Goal: Find specific page/section: Find specific page/section

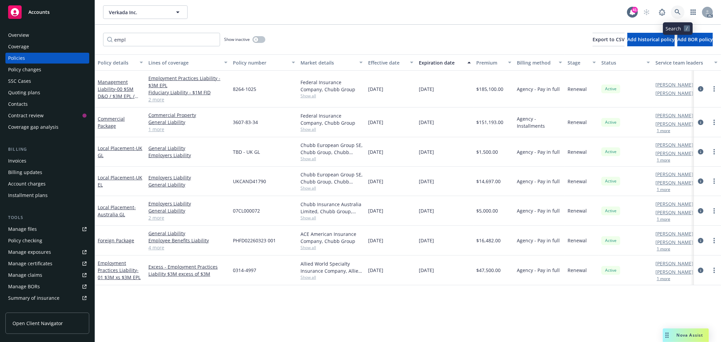
click at [680, 12] on icon at bounding box center [678, 12] width 6 height 6
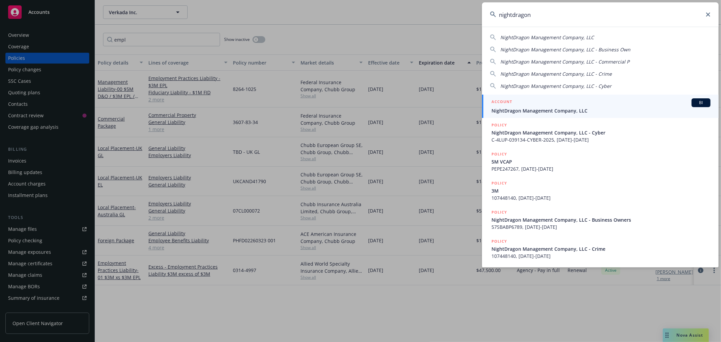
type input "nightdragon"
click at [569, 107] on span "NightDragon Management Company, LLC" at bounding box center [601, 110] width 219 height 7
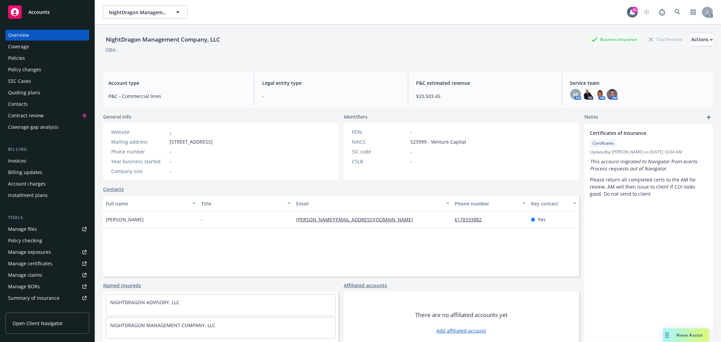
click at [30, 59] on div "Policies" at bounding box center [47, 58] width 78 height 11
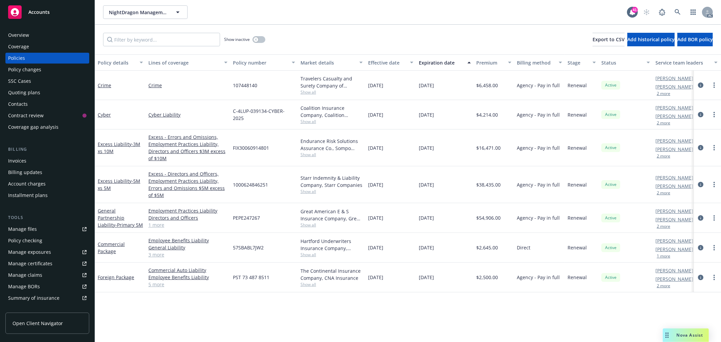
click at [259, 43] on div "Show inactive" at bounding box center [244, 40] width 41 height 14
click at [258, 40] on button "button" at bounding box center [259, 39] width 13 height 7
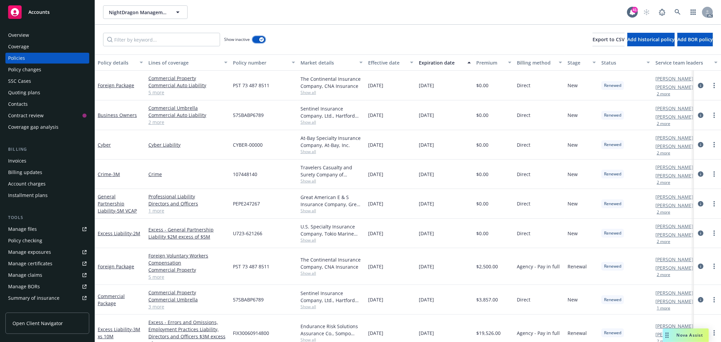
scroll to position [38, 0]
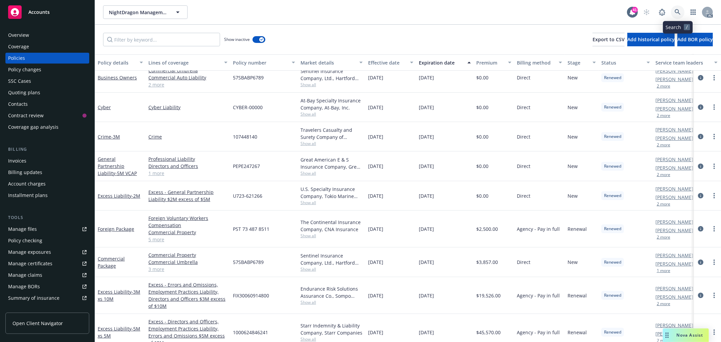
click at [679, 15] on icon at bounding box center [678, 12] width 6 height 6
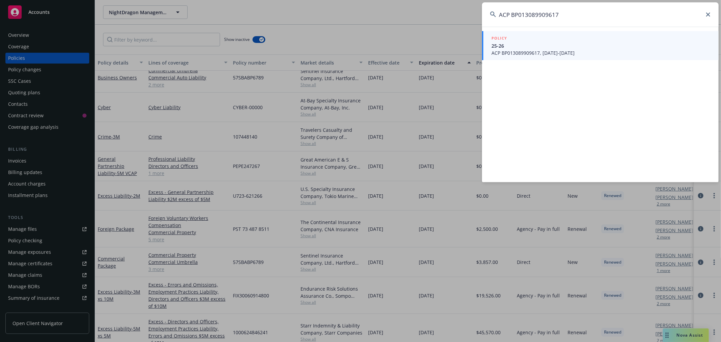
type input "ACP BP013089909617"
click at [542, 50] on span "ACP BP013089909617, [DATE]-[DATE]" at bounding box center [601, 52] width 219 height 7
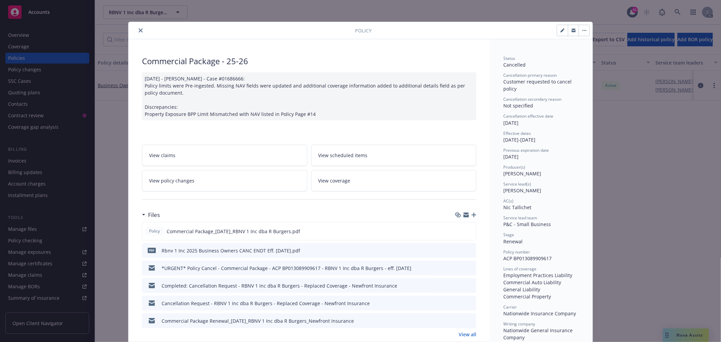
click at [139, 32] on icon "close" at bounding box center [141, 30] width 4 height 4
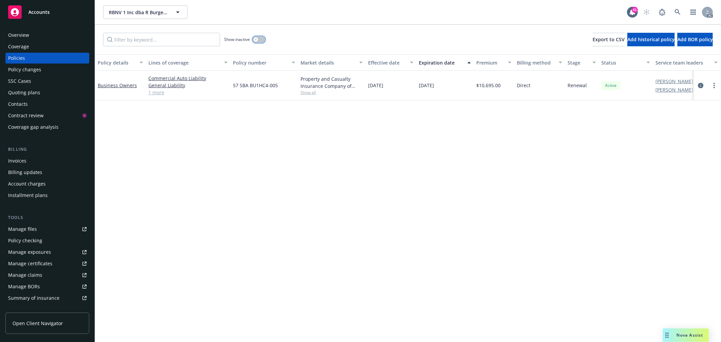
click at [259, 40] on button "button" at bounding box center [259, 39] width 13 height 7
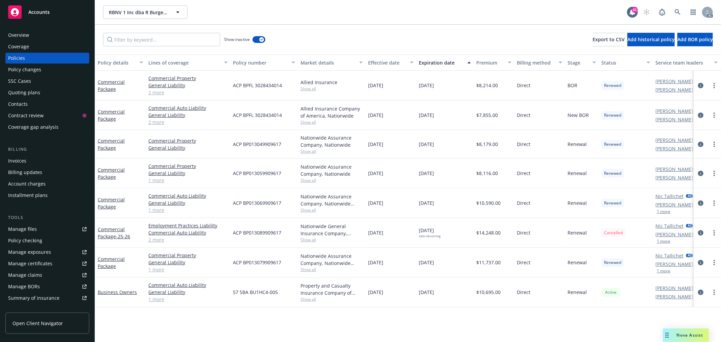
click at [22, 32] on div "Overview" at bounding box center [18, 35] width 21 height 11
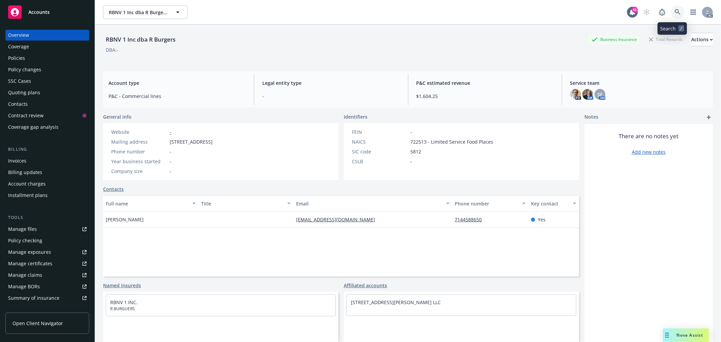
click at [673, 15] on link at bounding box center [678, 12] width 14 height 14
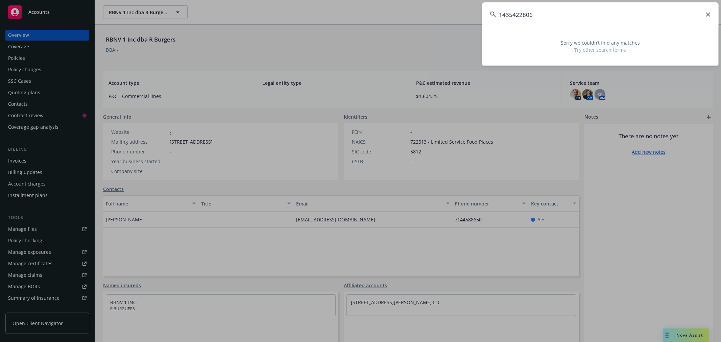
click at [535, 16] on input "1435422806" at bounding box center [600, 14] width 237 height 24
click at [531, 16] on input "1435422806" at bounding box center [600, 14] width 237 height 24
click at [525, 16] on input "1435422806" at bounding box center [600, 14] width 237 height 24
drag, startPoint x: 550, startPoint y: 17, endPoint x: 468, endPoint y: 17, distance: 81.8
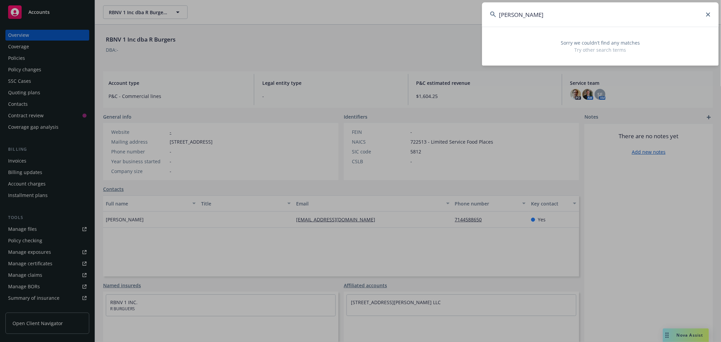
click at [468, 17] on div "[PERSON_NAME] Sorry we couldn’t find any matches Try other search terms" at bounding box center [360, 171] width 721 height 342
paste input "W2F H108149"
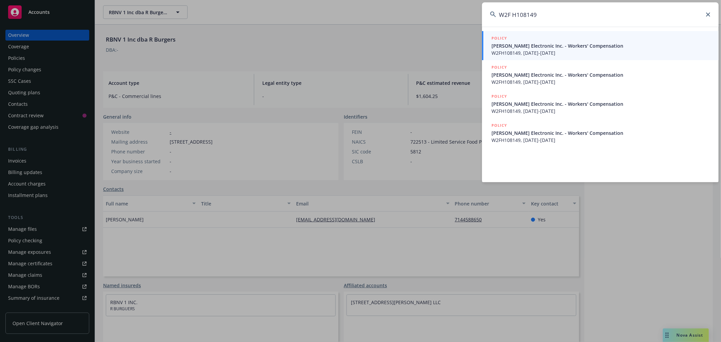
drag, startPoint x: 551, startPoint y: 19, endPoint x: 450, endPoint y: 17, distance: 100.8
click at [450, 17] on div "W2F H108149 POLICY [PERSON_NAME] Electronic Inc. - Workers' Compensation W2FH10…" at bounding box center [360, 171] width 721 height 342
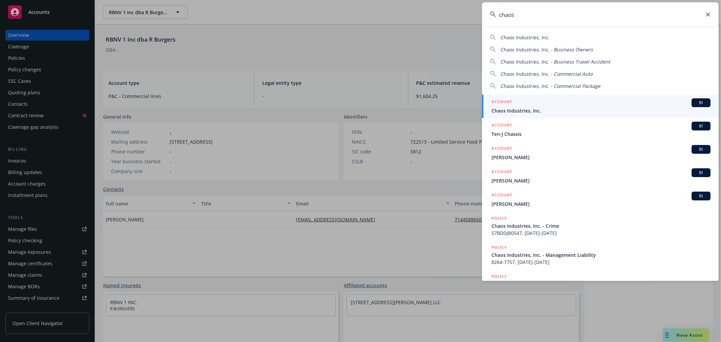
type input "chaos"
click at [521, 102] on div "ACCOUNT BI" at bounding box center [601, 102] width 219 height 9
